Goal: Transaction & Acquisition: Purchase product/service

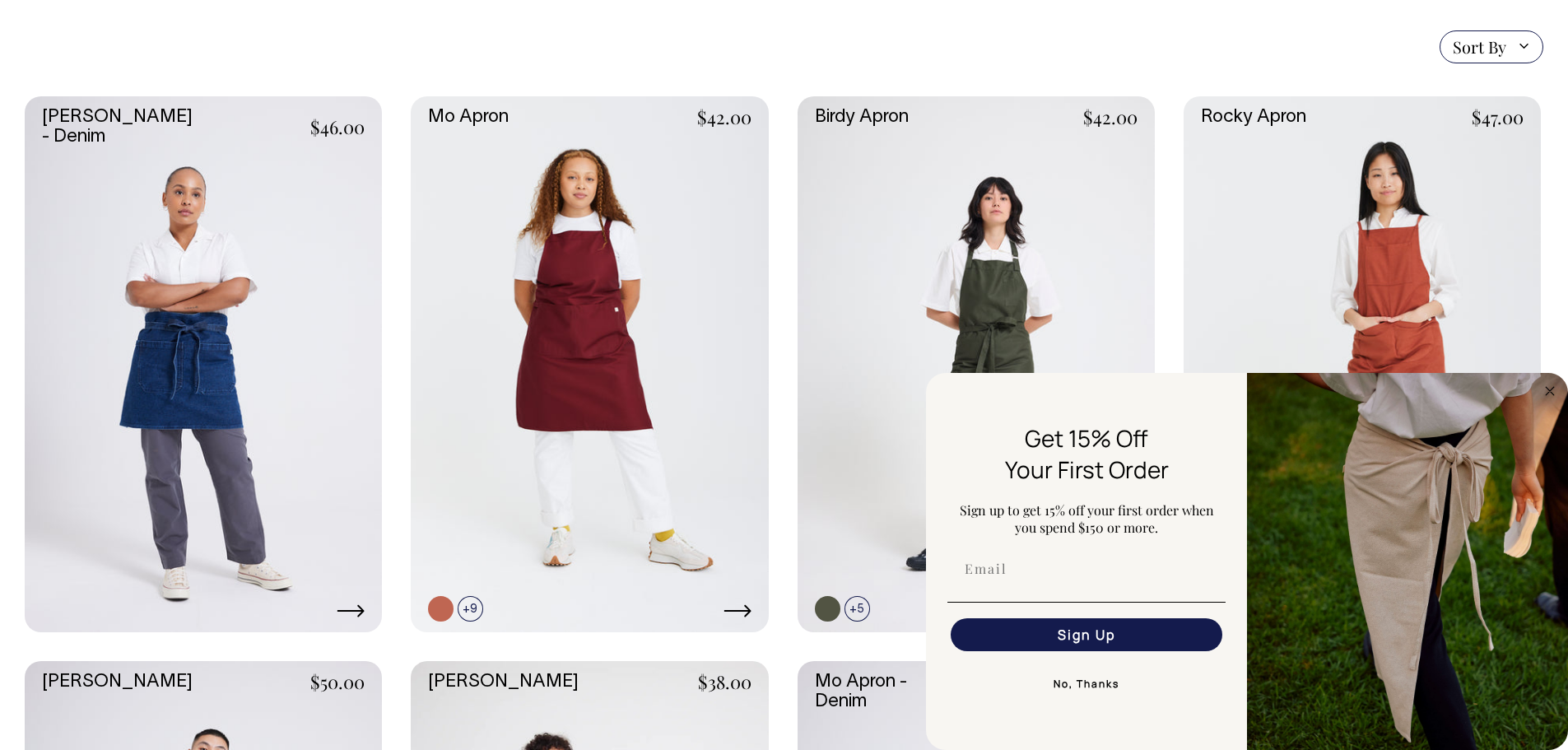
scroll to position [411, 0]
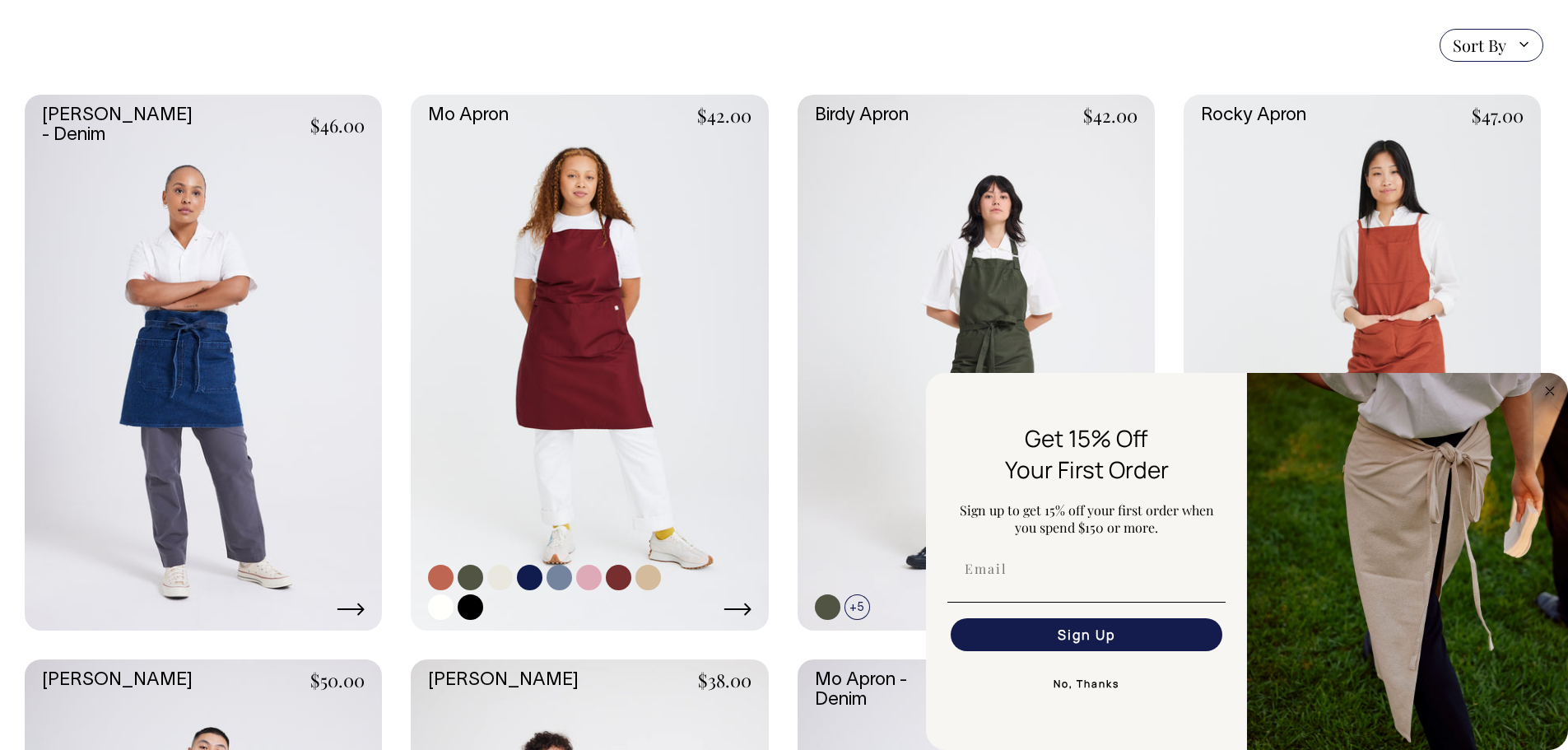
click at [467, 578] on link at bounding box center [471, 578] width 25 height 25
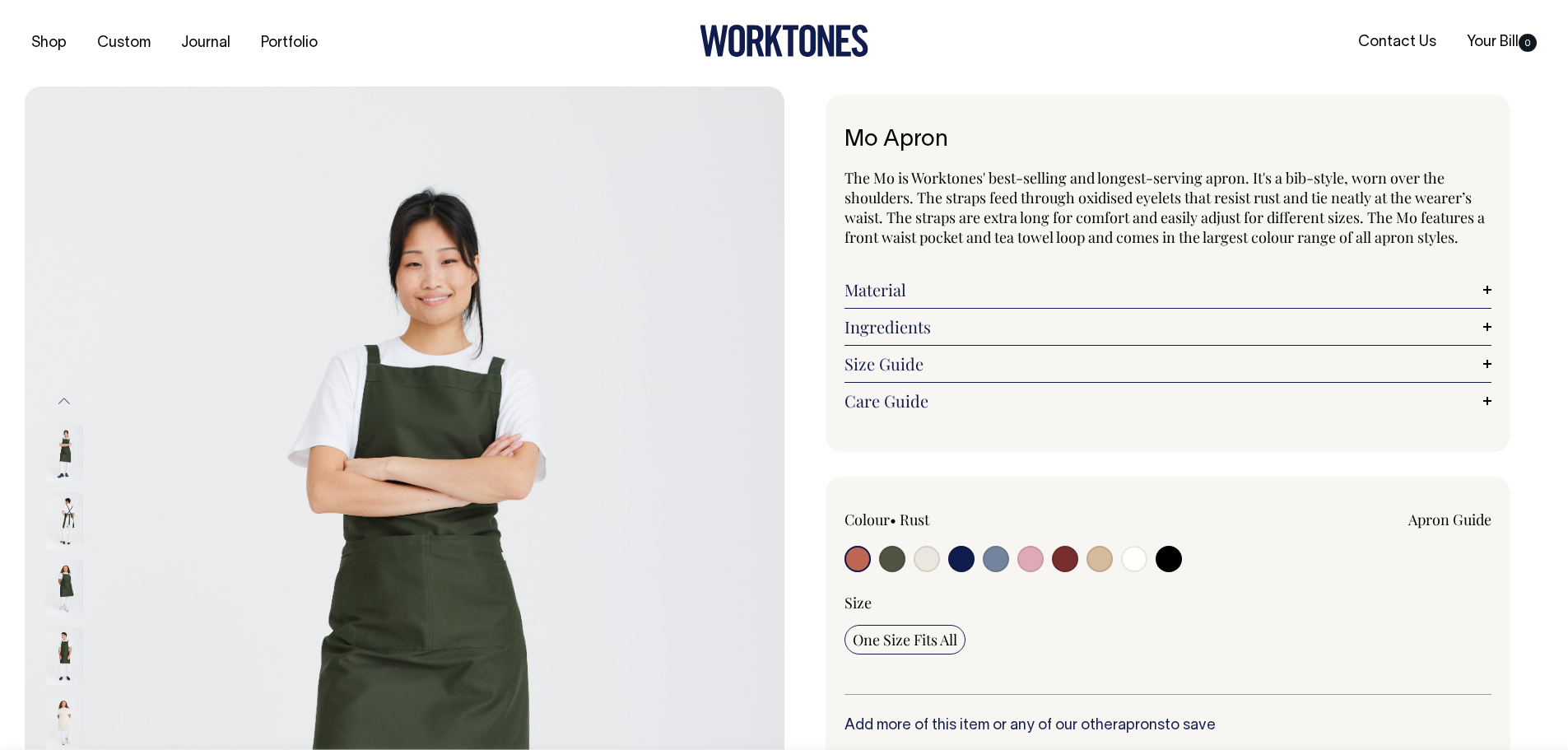
radio input "true"
select select "Olive"
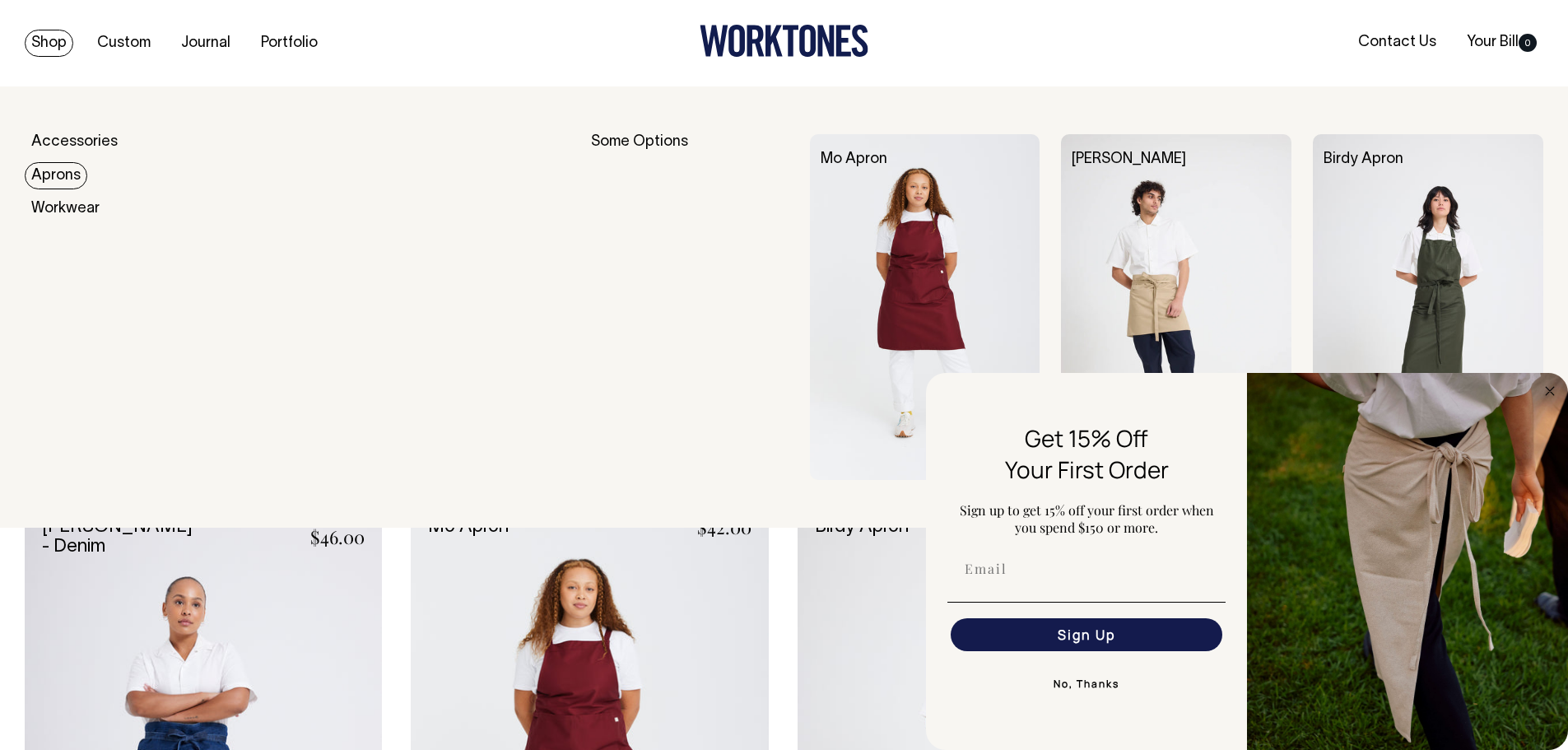
click at [57, 163] on link "Aprons" at bounding box center [56, 176] width 63 height 27
